Goal: Task Accomplishment & Management: Use online tool/utility

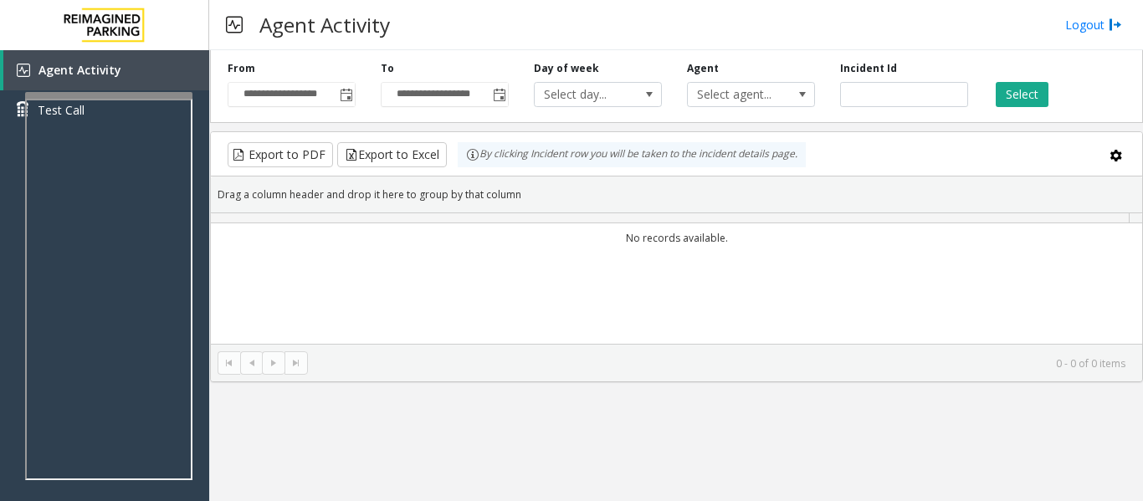
drag, startPoint x: 0, startPoint y: 0, endPoint x: 495, endPoint y: 331, distance: 595.6
click at [495, 331] on div "No records available." at bounding box center [676, 327] width 931 height 209
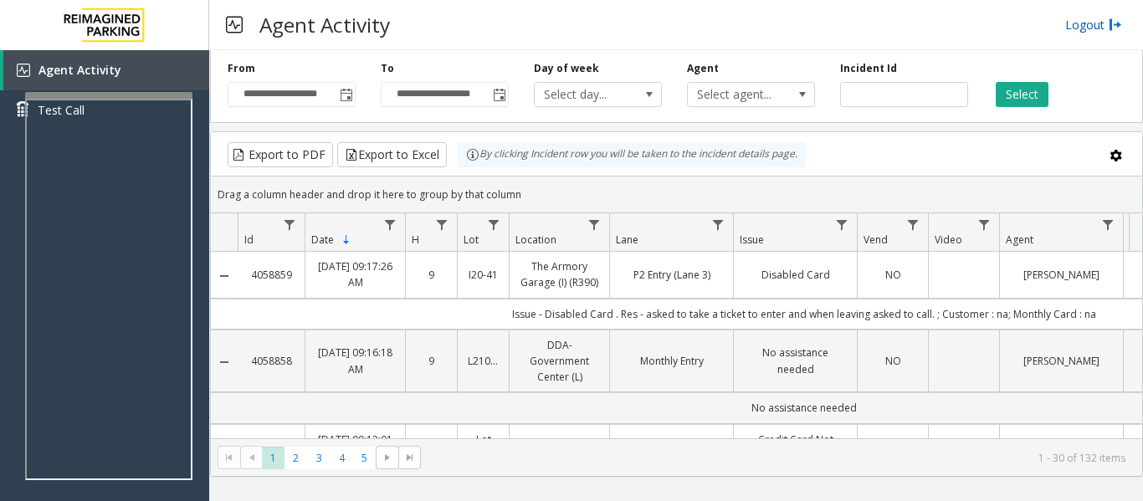
click at [1097, 26] on link "Logout" at bounding box center [1093, 25] width 57 height 18
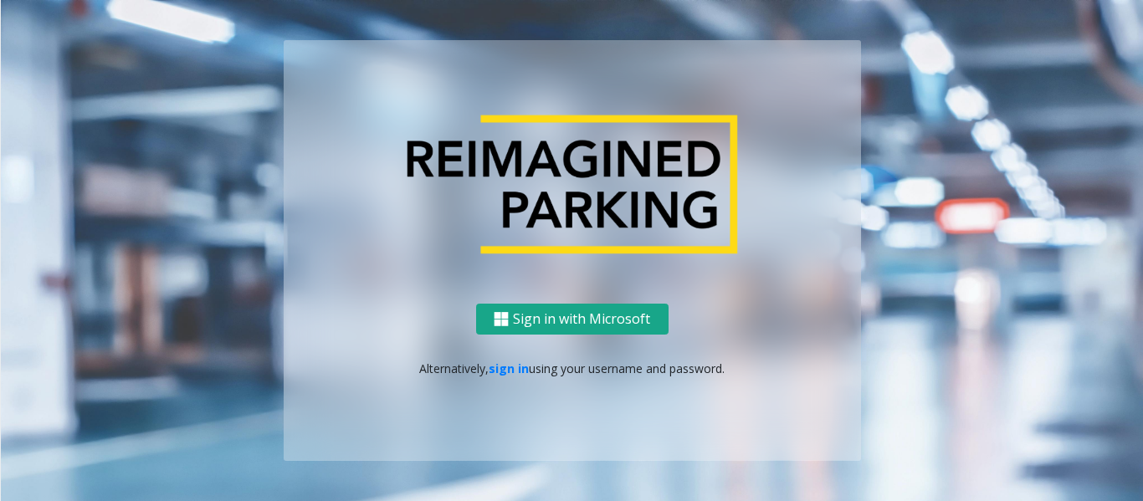
click at [538, 312] on button "Sign in with Microsoft" at bounding box center [572, 319] width 192 height 31
click at [604, 315] on button "Sign in with Microsoft" at bounding box center [572, 319] width 192 height 31
click at [510, 367] on link "sign in" at bounding box center [509, 369] width 40 height 16
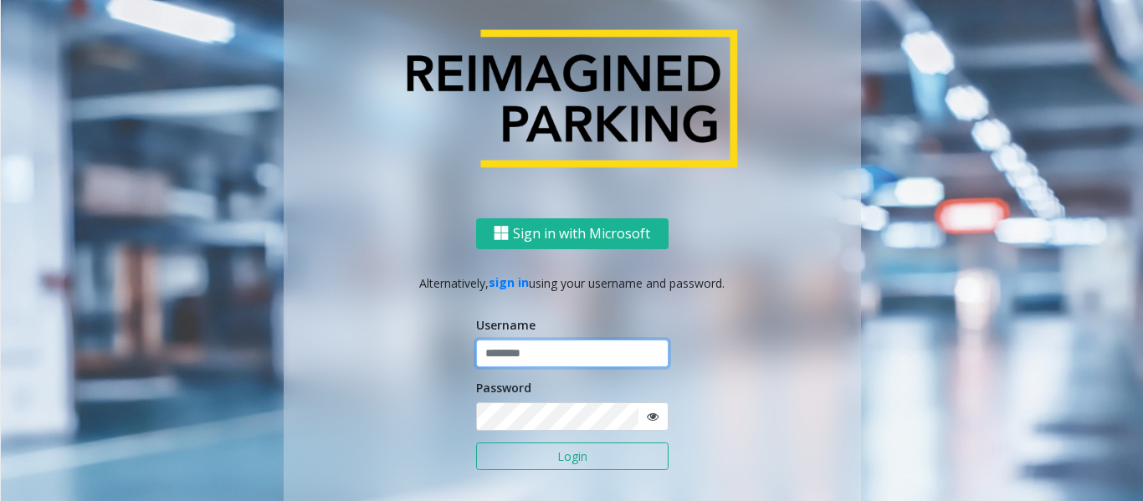
type input "*********"
click at [561, 454] on button "Login" at bounding box center [572, 457] width 192 height 28
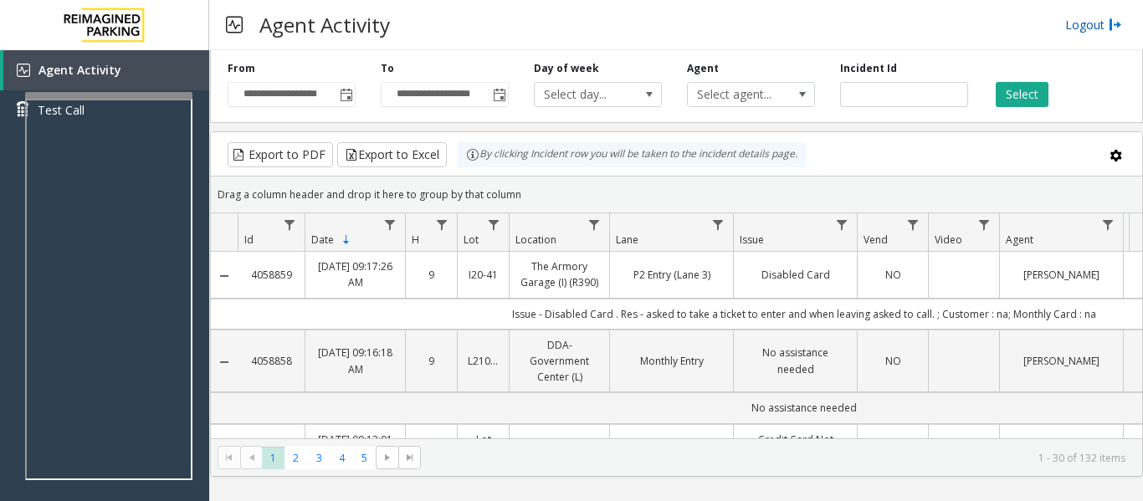
click at [1074, 29] on link "Logout" at bounding box center [1093, 25] width 57 height 18
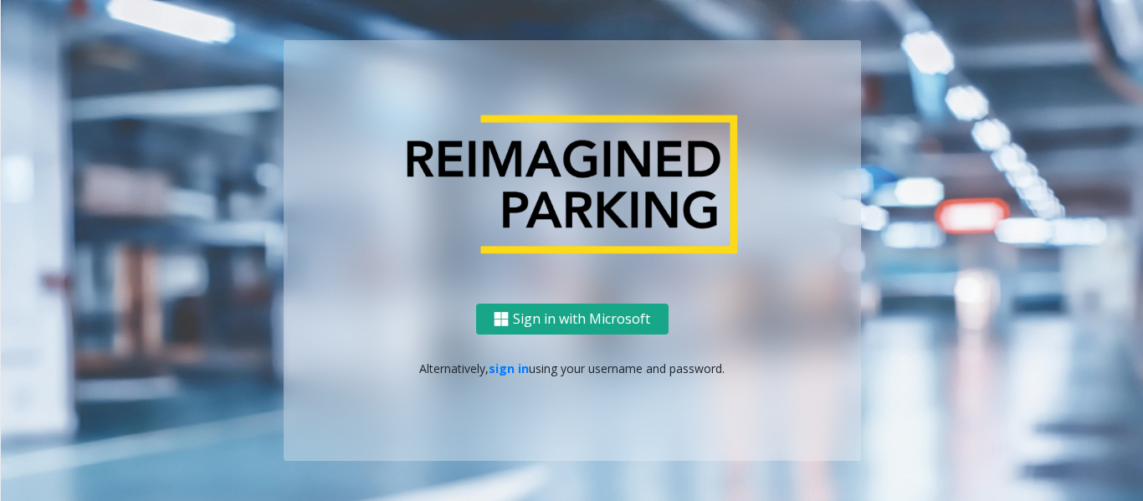
click at [579, 308] on button "Sign in with Microsoft" at bounding box center [572, 319] width 192 height 31
click at [521, 370] on link "sign in" at bounding box center [509, 369] width 40 height 16
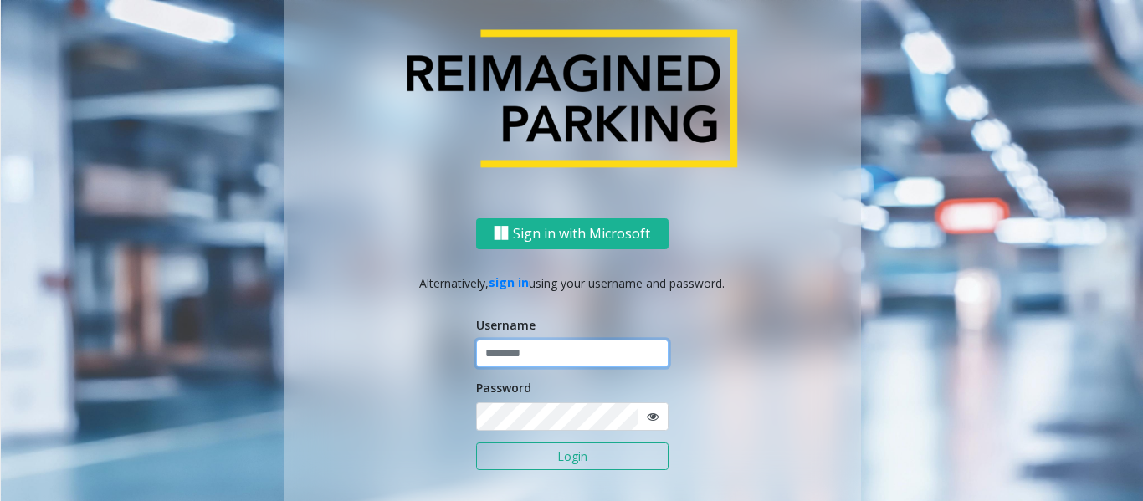
type input "*********"
click at [652, 420] on icon at bounding box center [653, 417] width 12 height 12
click at [636, 463] on button "Login" at bounding box center [572, 457] width 192 height 28
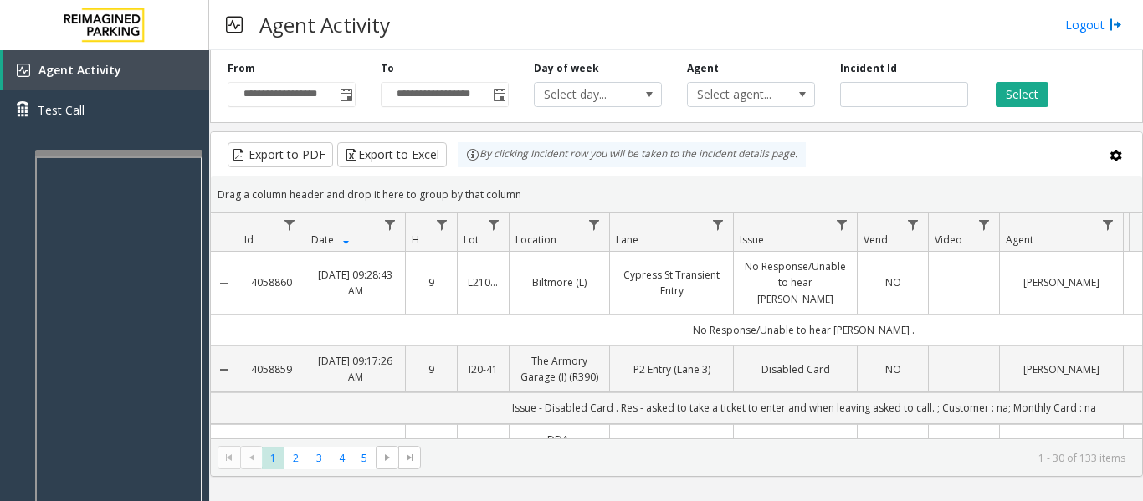
click at [188, 156] on div at bounding box center [118, 153] width 167 height 7
click at [191, 134] on div "Agent Activity Test Call" at bounding box center [104, 96] width 209 height 92
click at [1095, 25] on link "Logout" at bounding box center [1093, 25] width 57 height 18
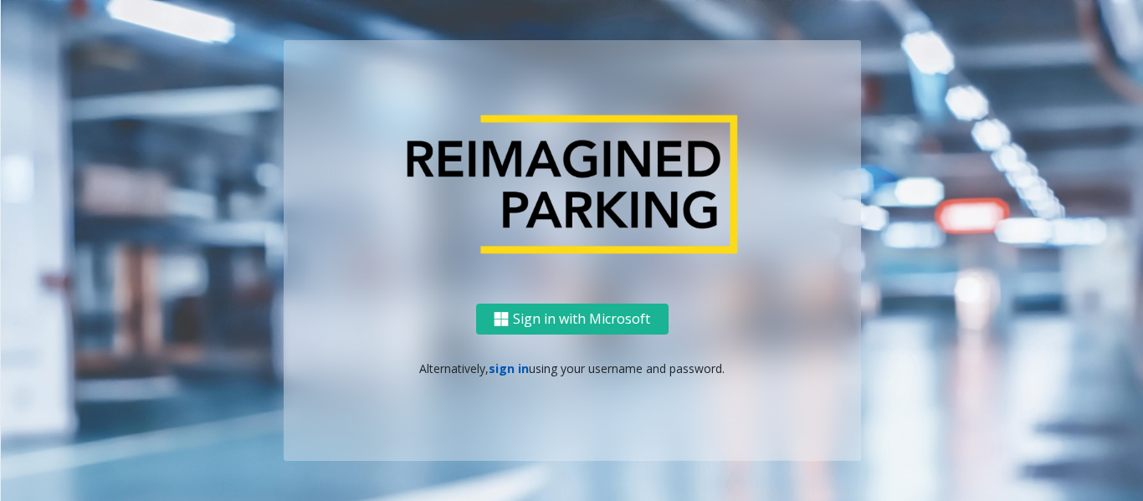
click at [515, 368] on link "sign in" at bounding box center [509, 369] width 40 height 16
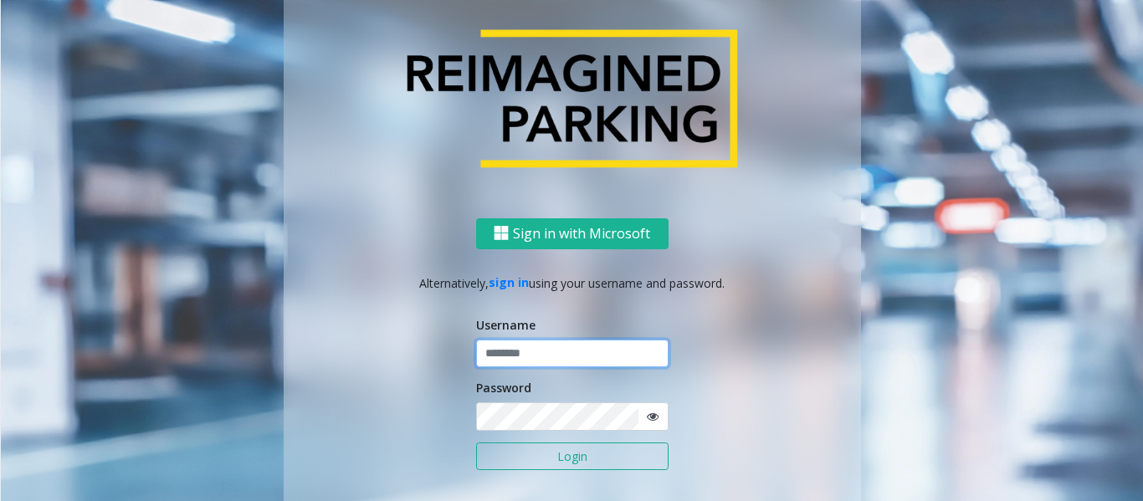
type input "*********"
click at [544, 443] on button "Login" at bounding box center [572, 457] width 192 height 28
click at [546, 449] on button "Login" at bounding box center [572, 457] width 192 height 28
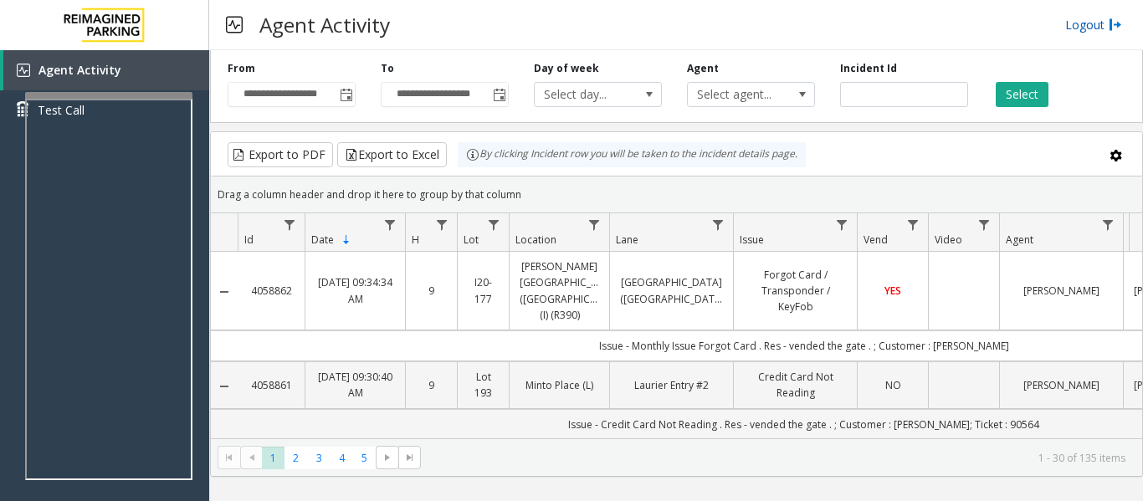
click at [1100, 24] on link "Logout" at bounding box center [1093, 25] width 57 height 18
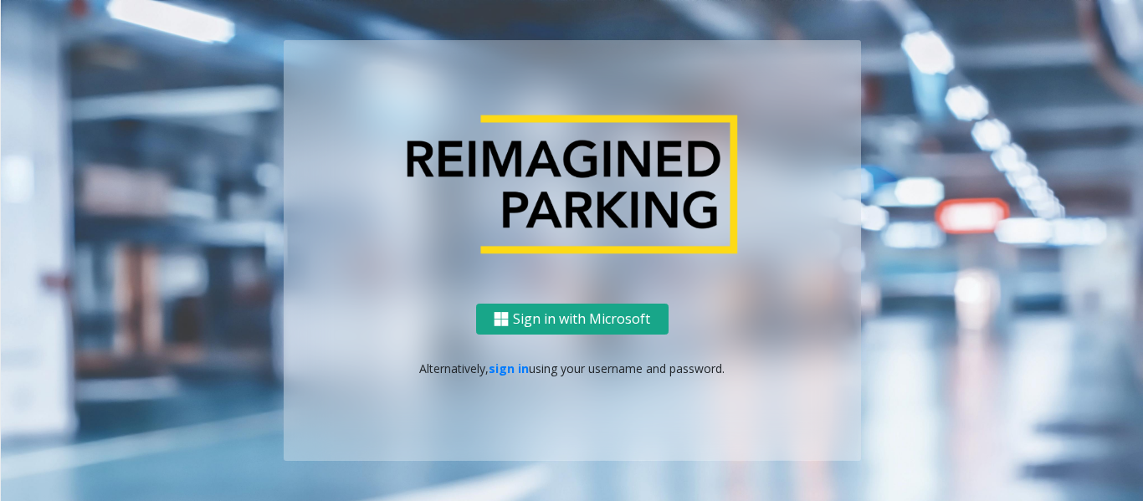
click at [606, 324] on button "Sign in with Microsoft" at bounding box center [572, 319] width 192 height 31
click at [521, 373] on link "sign in" at bounding box center [509, 369] width 40 height 16
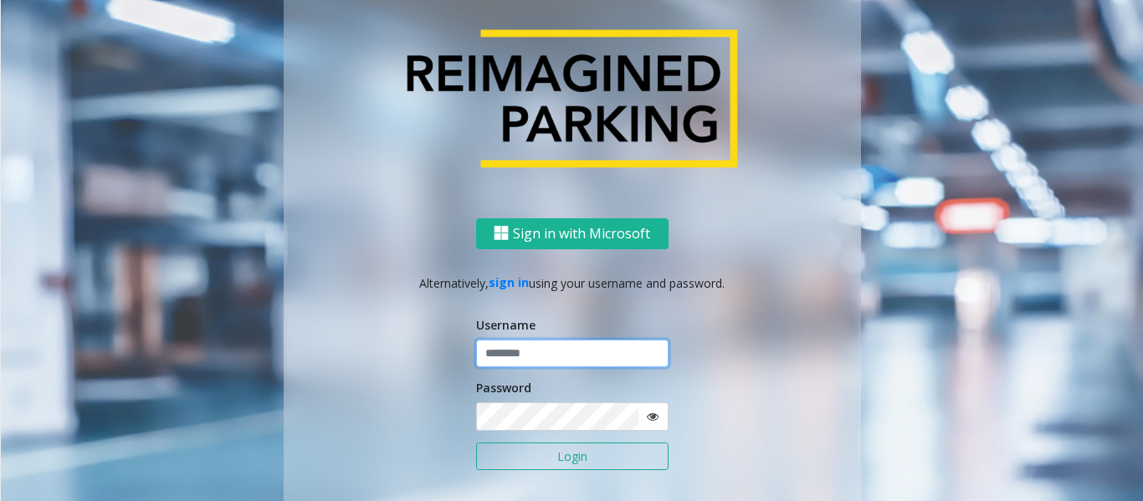
type input "*********"
click at [545, 444] on button "Login" at bounding box center [572, 457] width 192 height 28
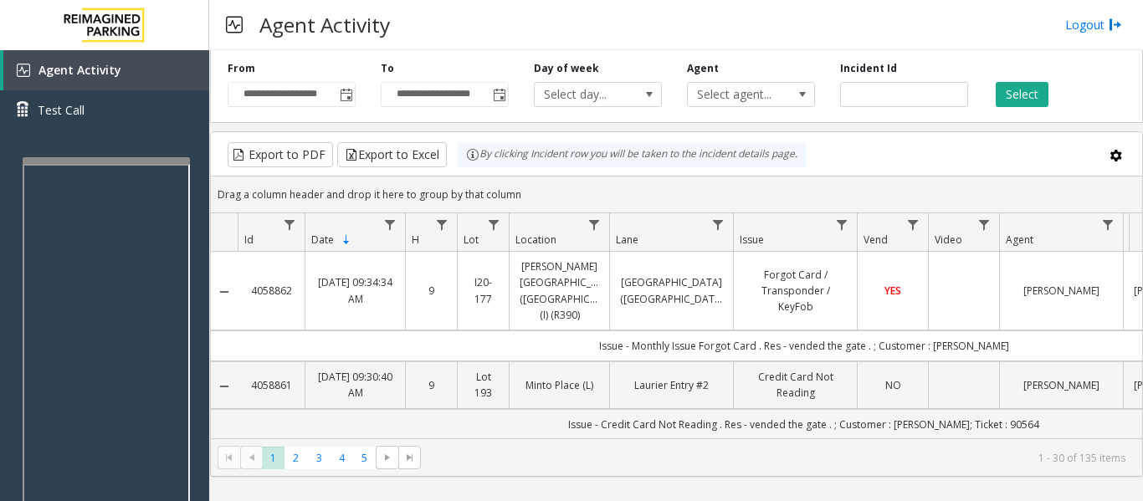
click at [172, 159] on div at bounding box center [106, 160] width 167 height 7
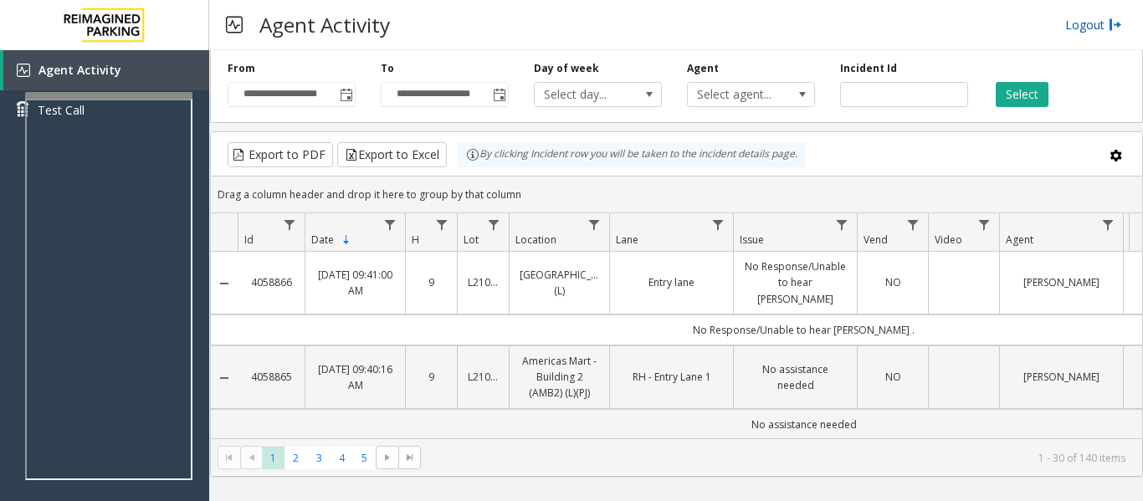
click at [1076, 28] on link "Logout" at bounding box center [1093, 25] width 57 height 18
